Goal: Information Seeking & Learning: Learn about a topic

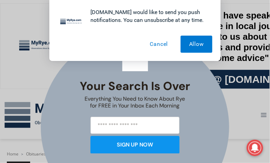
click at [161, 45] on button "Cancel" at bounding box center [159, 44] width 35 height 17
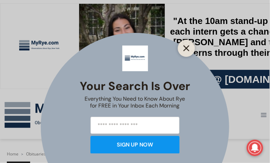
click at [188, 47] on line "Close" at bounding box center [186, 48] width 5 height 5
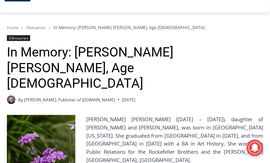
scroll to position [111, 0]
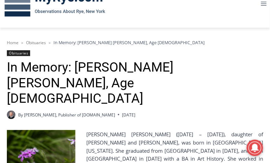
click at [19, 51] on link "Obituaries" at bounding box center [18, 53] width 23 height 6
click at [20, 51] on link "Obituaries" at bounding box center [18, 53] width 23 height 6
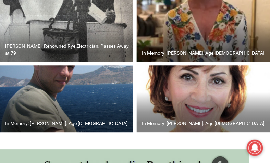
scroll to position [331, 0]
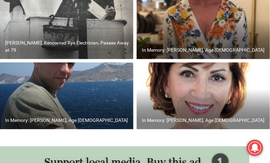
click at [80, 118] on h2 "In Memory: [PERSON_NAME], Age [DEMOGRAPHIC_DATA]" at bounding box center [66, 120] width 123 height 7
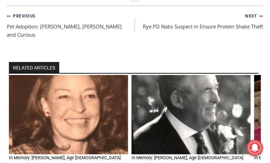
scroll to position [473, 0]
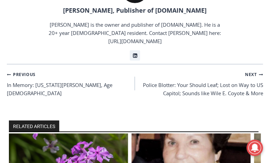
scroll to position [580, 0]
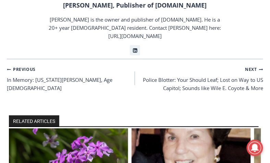
click at [44, 116] on h2 "RELATED ARTICLES" at bounding box center [34, 122] width 50 height 12
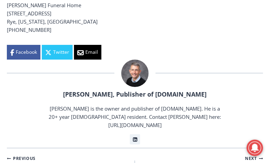
scroll to position [518, 0]
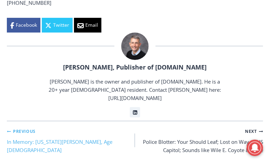
click at [15, 128] on small "Previous Previous" at bounding box center [21, 131] width 29 height 7
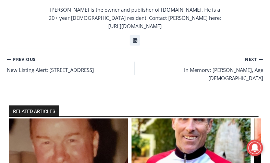
scroll to position [548, 0]
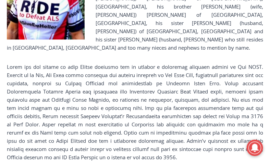
scroll to position [299, 0]
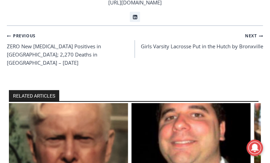
scroll to position [1411, 0]
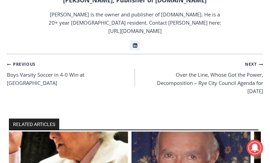
scroll to position [832, 0]
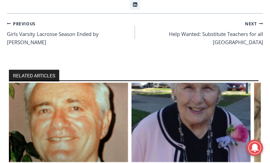
scroll to position [677, 0]
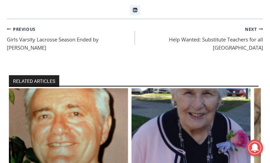
click at [73, 88] on img "1 of 6" at bounding box center [68, 128] width 119 height 80
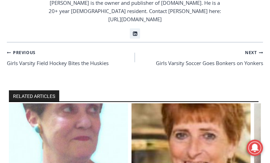
scroll to position [613, 0]
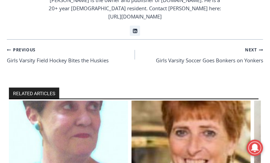
click at [92, 101] on img "1 of 6" at bounding box center [68, 141] width 119 height 80
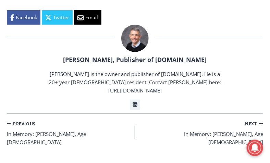
scroll to position [586, 0]
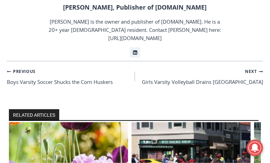
scroll to position [1057, 0]
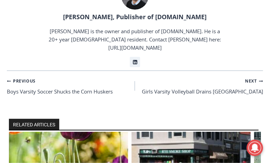
click at [44, 119] on h2 "RELATED ARTICLES" at bounding box center [34, 125] width 50 height 12
drag, startPoint x: 44, startPoint y: 29, endPoint x: 30, endPoint y: 29, distance: 14.4
click at [30, 119] on h2 "RELATED ARTICLES" at bounding box center [34, 125] width 50 height 12
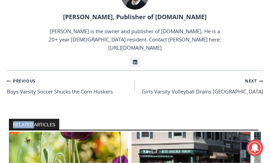
click at [30, 119] on h2 "RELATED ARTICLES" at bounding box center [34, 125] width 50 height 12
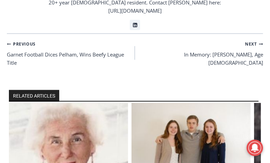
scroll to position [704, 0]
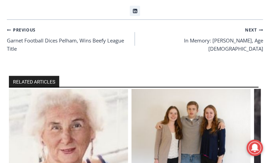
click at [181, 89] on img "2 of 6" at bounding box center [191, 129] width 119 height 80
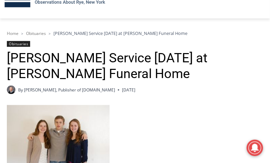
scroll to position [113, 0]
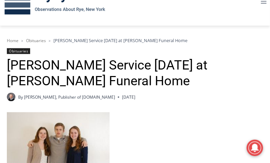
click at [16, 50] on link "Obituaries" at bounding box center [18, 51] width 23 height 6
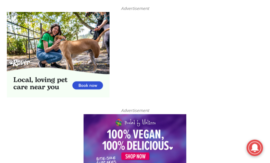
scroll to position [1815, 0]
